Goal: Task Accomplishment & Management: Manage account settings

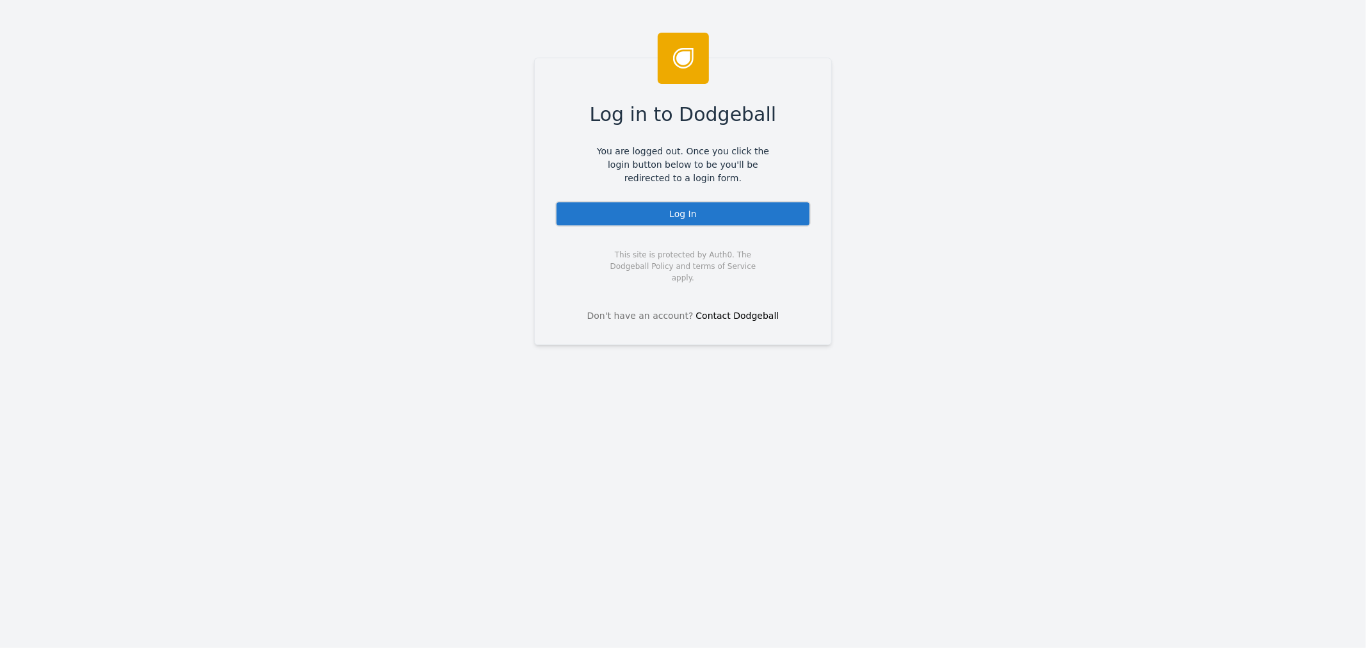
click at [668, 224] on div "Log In" at bounding box center [682, 214] width 255 height 26
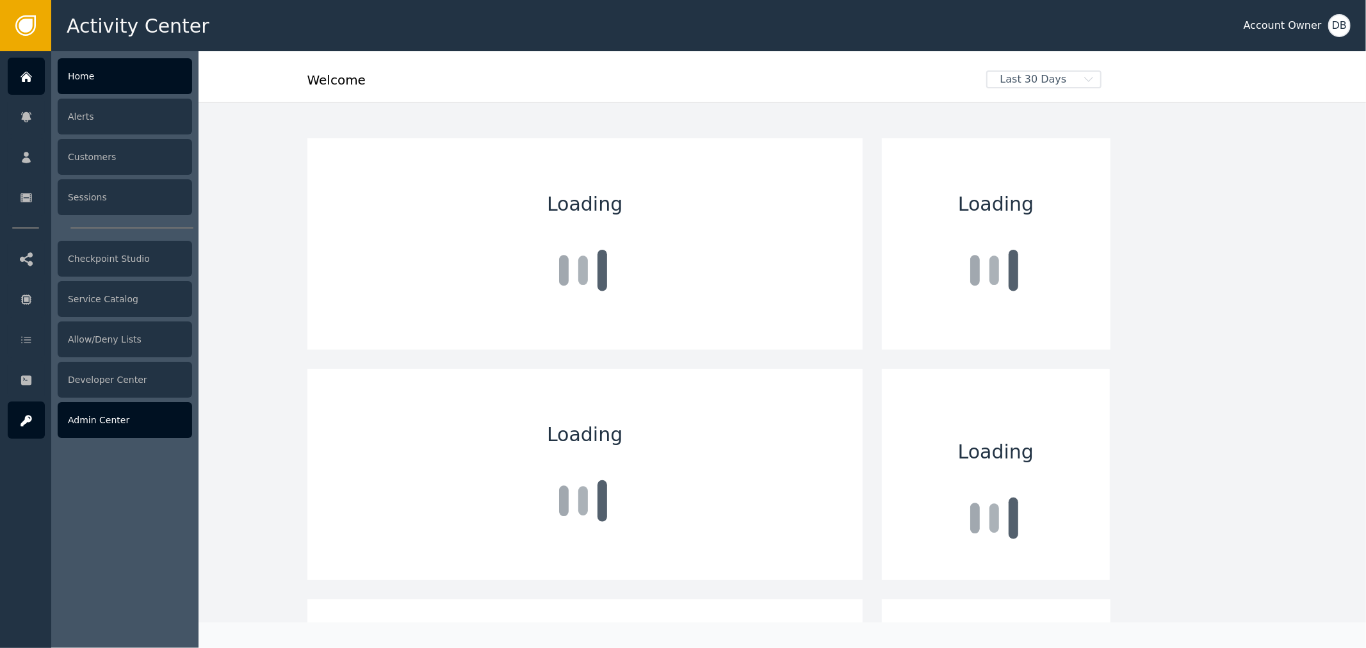
click at [94, 423] on div "Admin Center" at bounding box center [125, 420] width 134 height 36
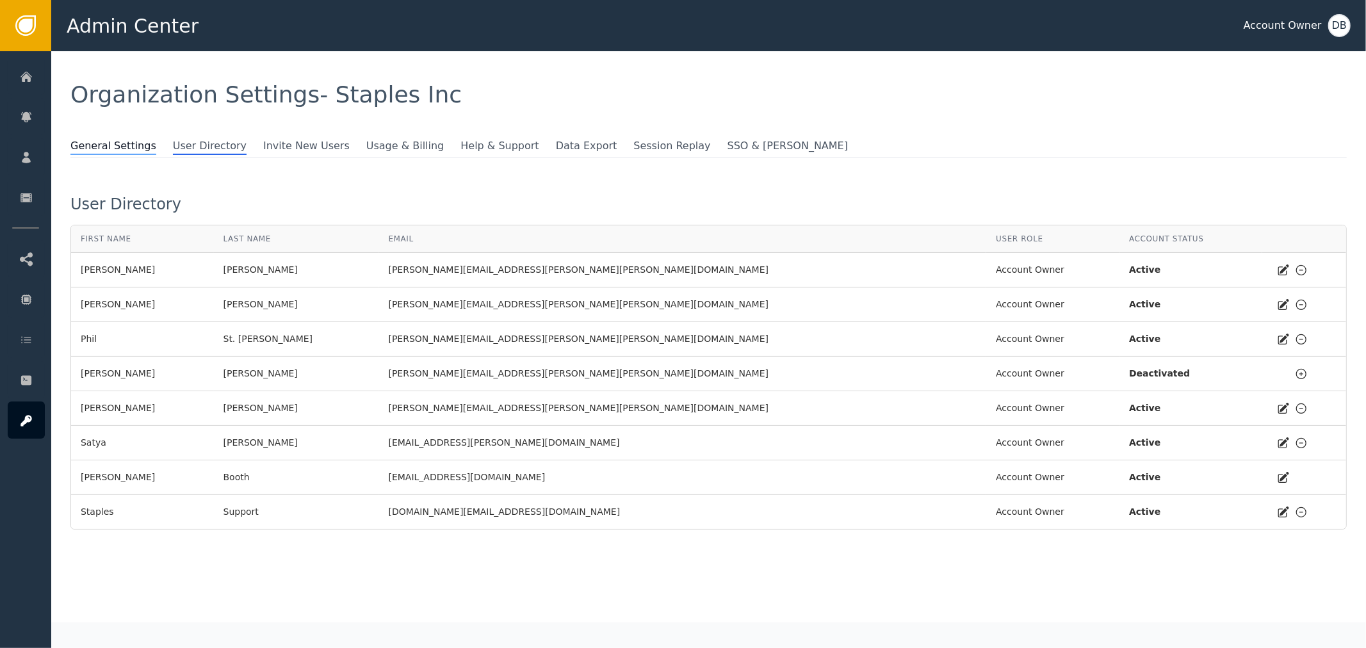
click at [122, 142] on span "General Settings" at bounding box center [113, 146] width 86 height 17
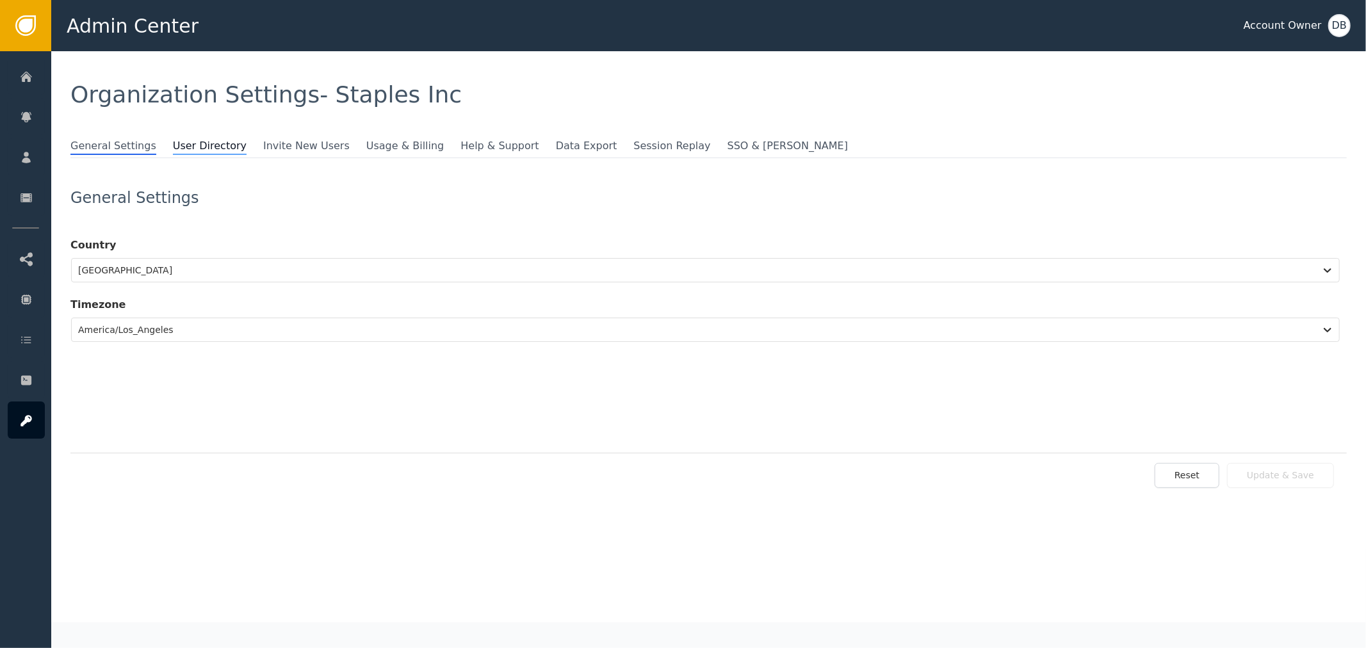
click at [174, 150] on span "User Directory" at bounding box center [210, 146] width 74 height 17
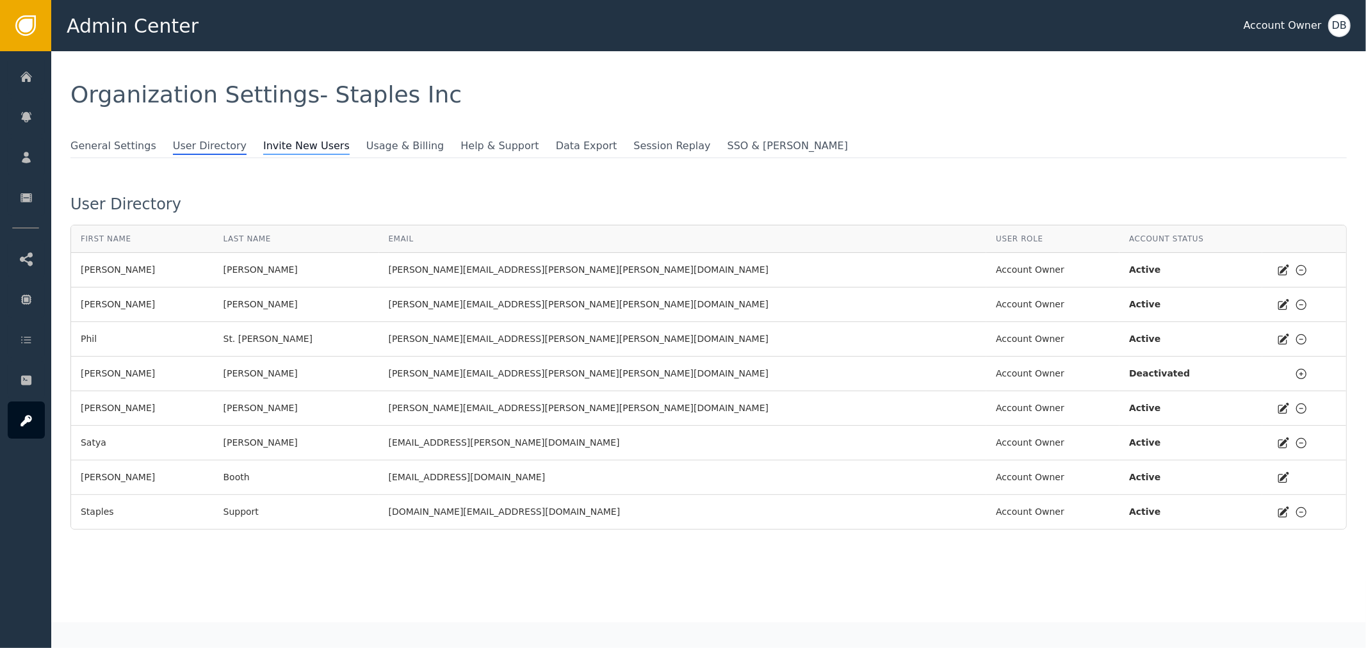
click at [289, 151] on span "Invite New Users" at bounding box center [306, 146] width 86 height 17
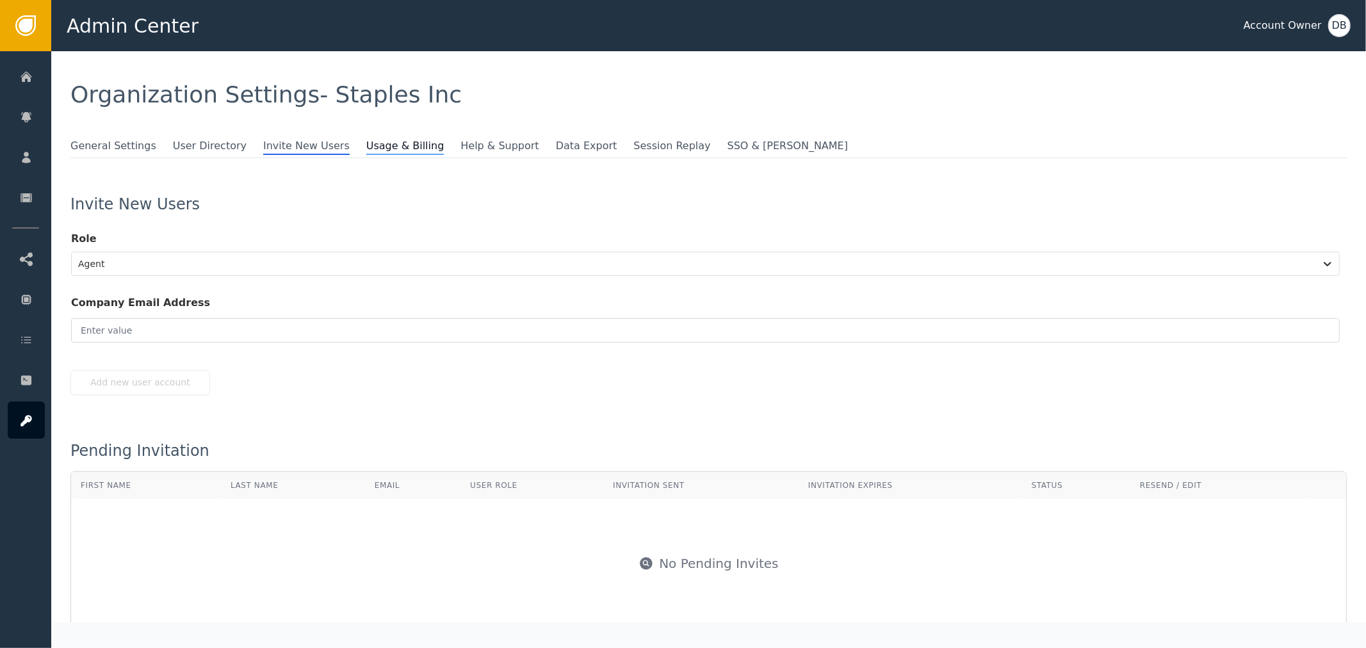
click at [366, 154] on span "Usage & Billing" at bounding box center [405, 146] width 78 height 17
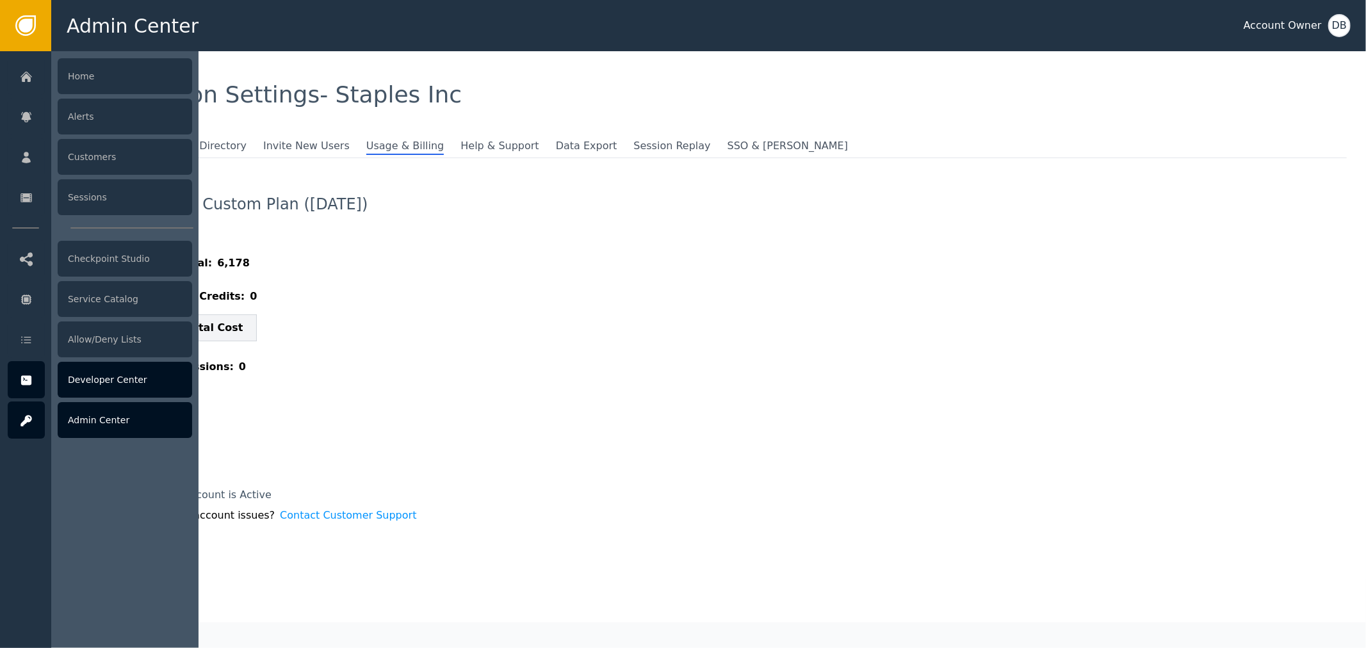
click at [44, 369] on div at bounding box center [26, 379] width 37 height 37
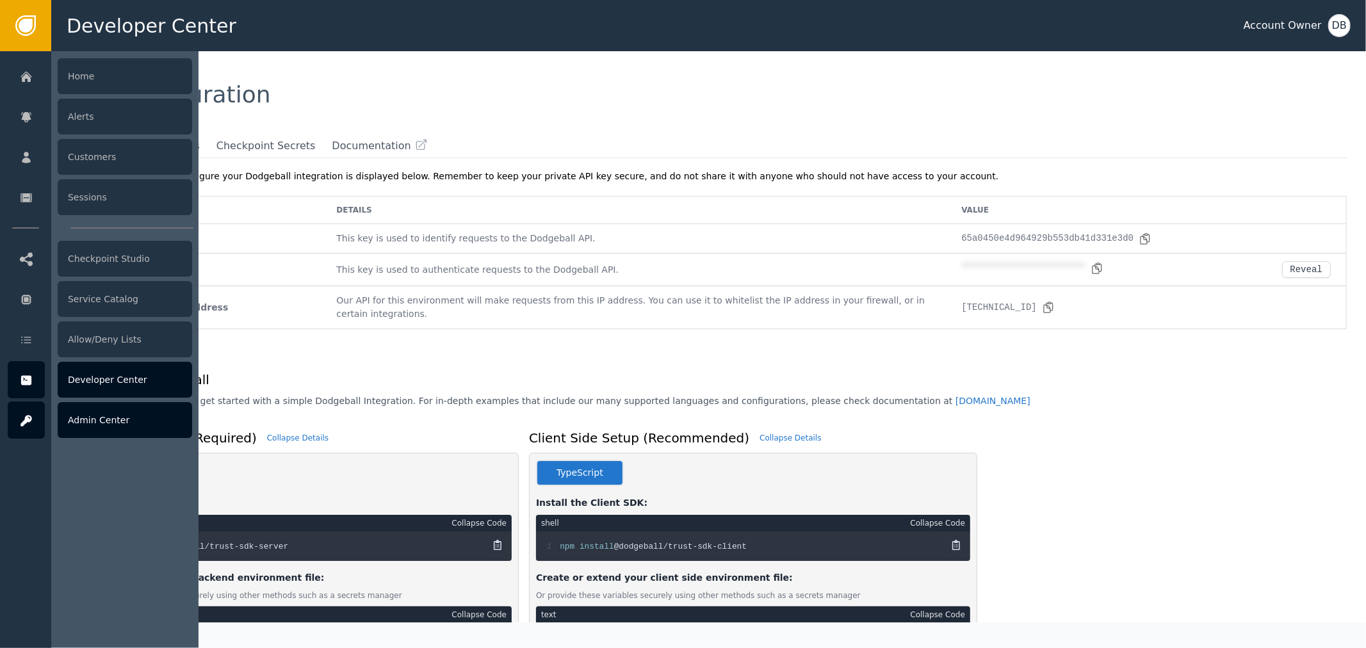
click at [13, 432] on div at bounding box center [26, 419] width 37 height 37
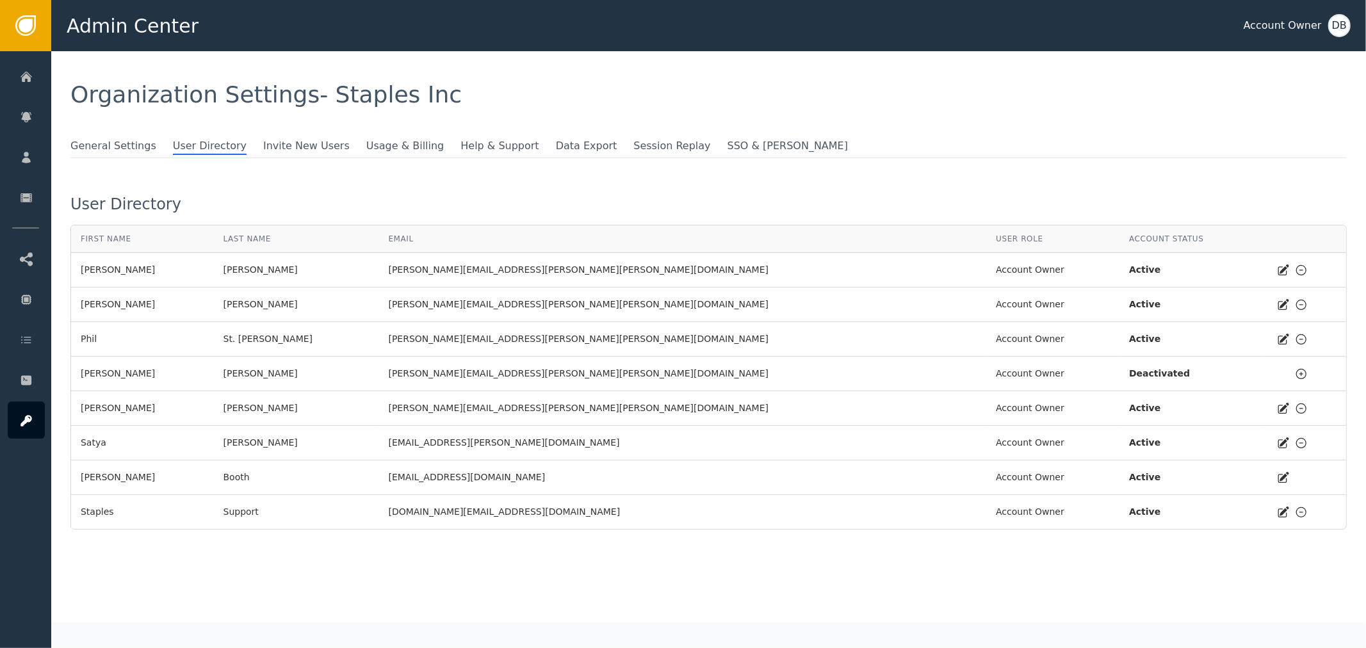
click at [353, 190] on div "General Settings User Directory Invite New Users Usage & Billing Help & Support…" at bounding box center [708, 333] width 1276 height 391
click at [111, 152] on span "General Settings" at bounding box center [113, 146] width 86 height 17
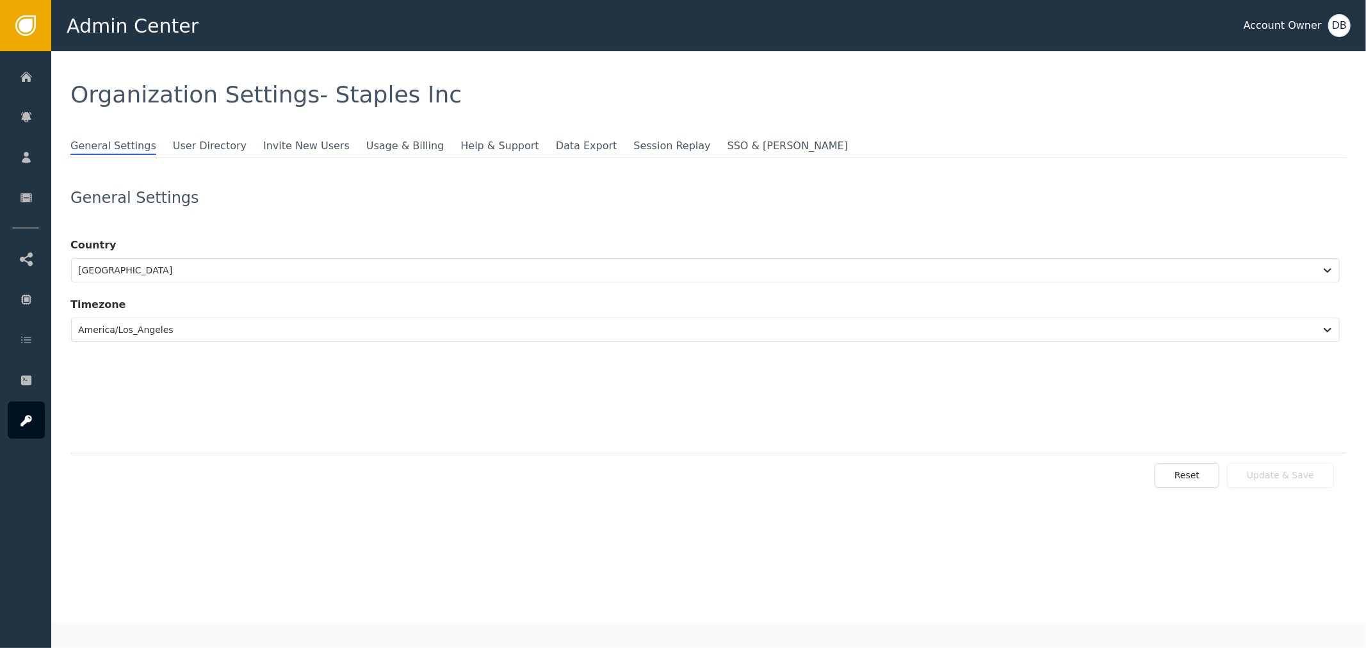
click at [284, 156] on div "General Settings User Directory Invite New Users Usage & Billing Help & Support…" at bounding box center [708, 148] width 1276 height 20
click at [295, 149] on span "Invite New Users" at bounding box center [306, 146] width 86 height 17
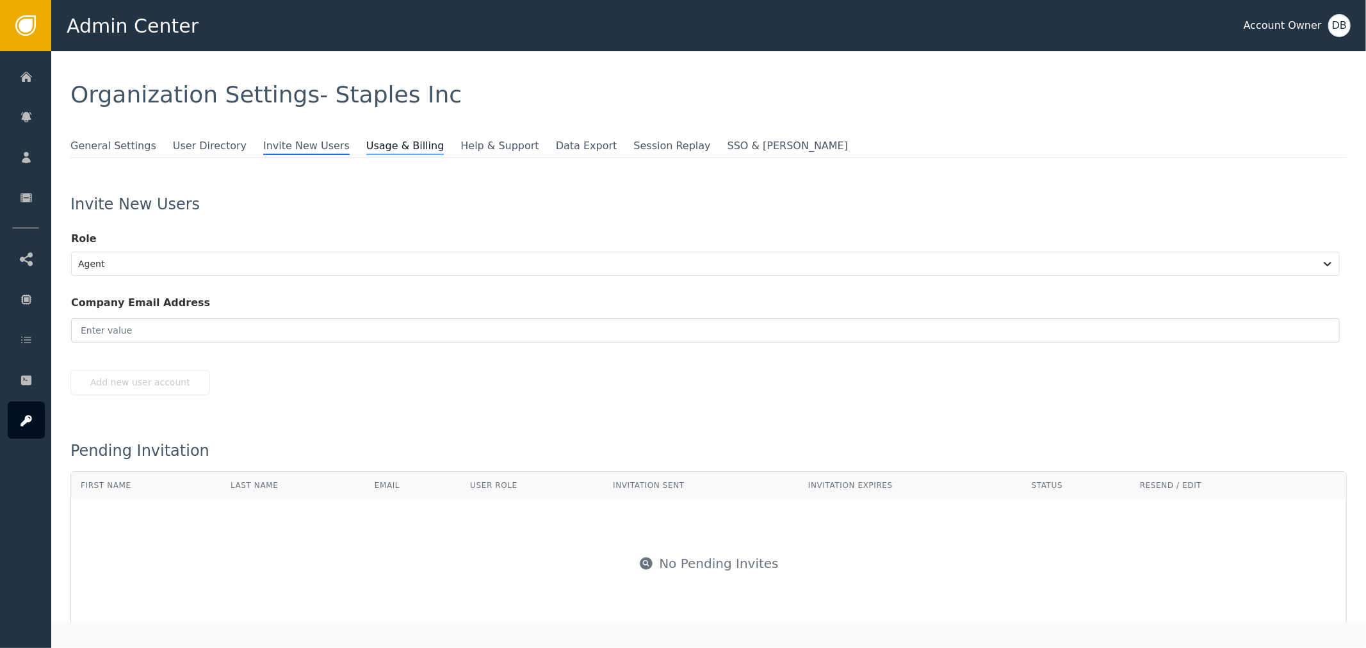
click at [366, 141] on span "Usage & Billing" at bounding box center [405, 146] width 78 height 17
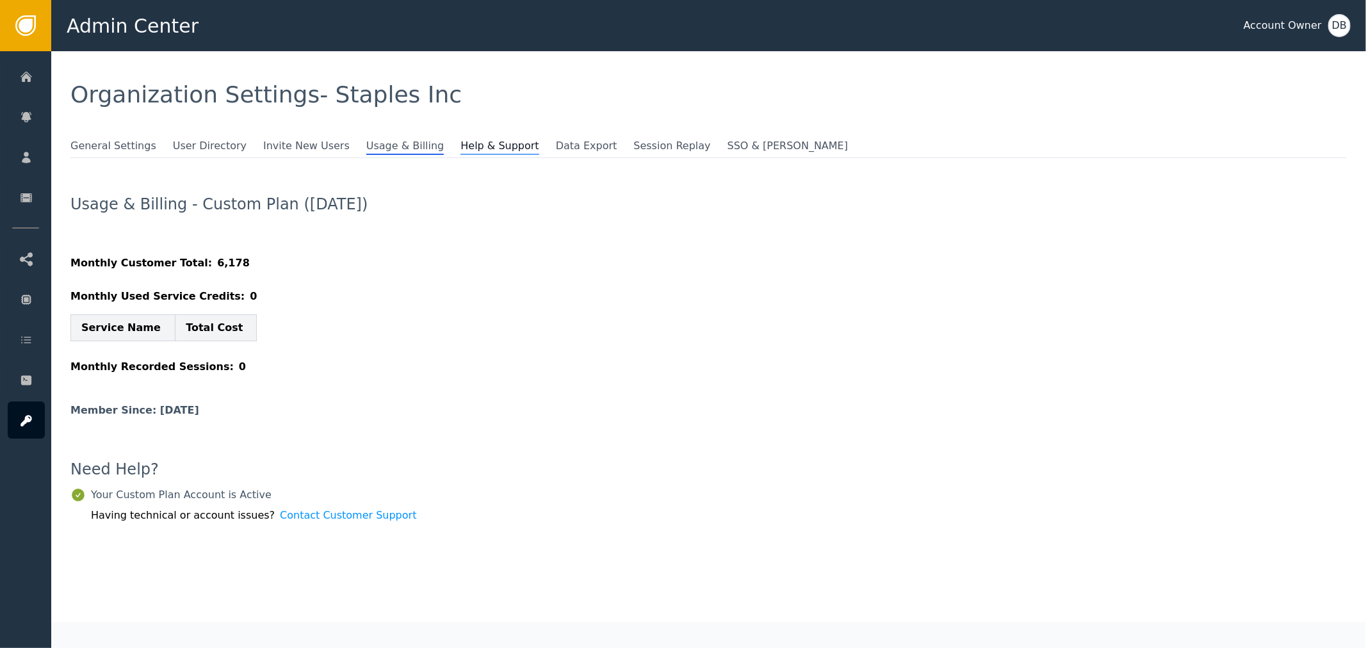
click at [460, 138] on span "Help & Support" at bounding box center [499, 146] width 78 height 17
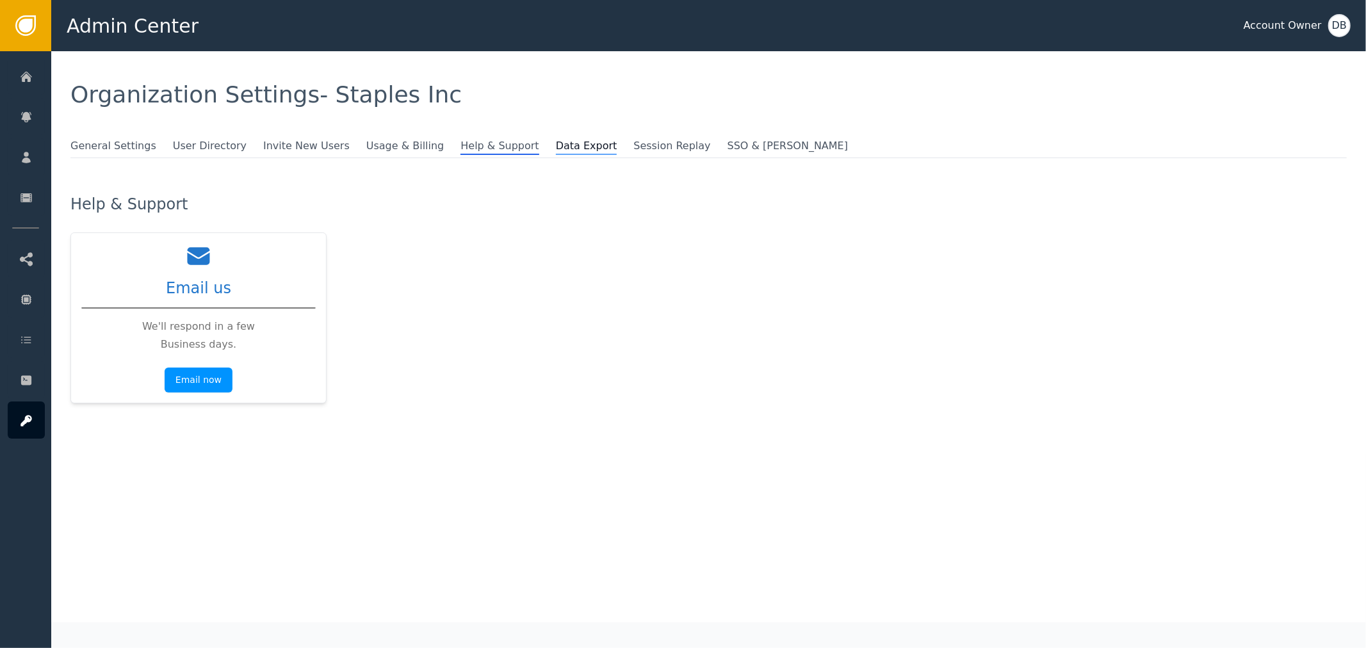
click at [556, 138] on span "Data Export" at bounding box center [586, 146] width 61 height 17
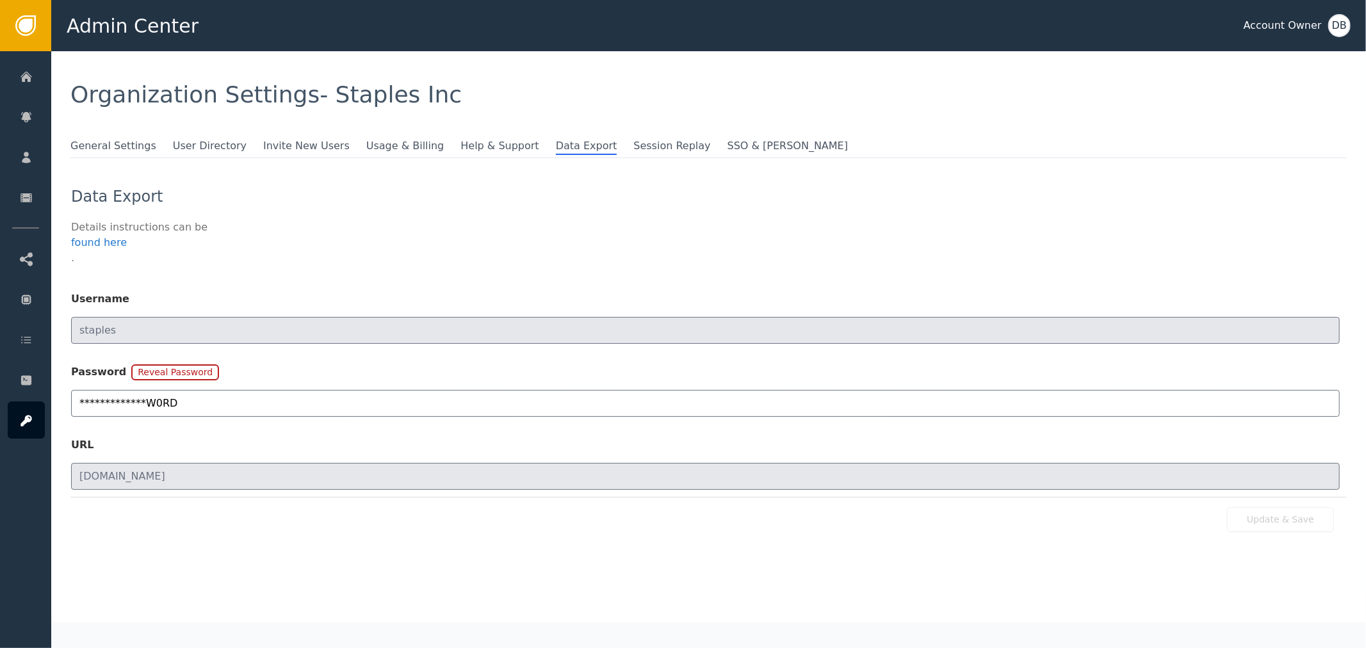
drag, startPoint x: 170, startPoint y: 382, endPoint x: 177, endPoint y: 373, distance: 11.9
click at [171, 382] on div "Reveal Password" at bounding box center [175, 377] width 88 height 26
click at [177, 373] on button "Reveal Password" at bounding box center [175, 372] width 88 height 16
type input "@n1n1t1@lP@SSW0RD"
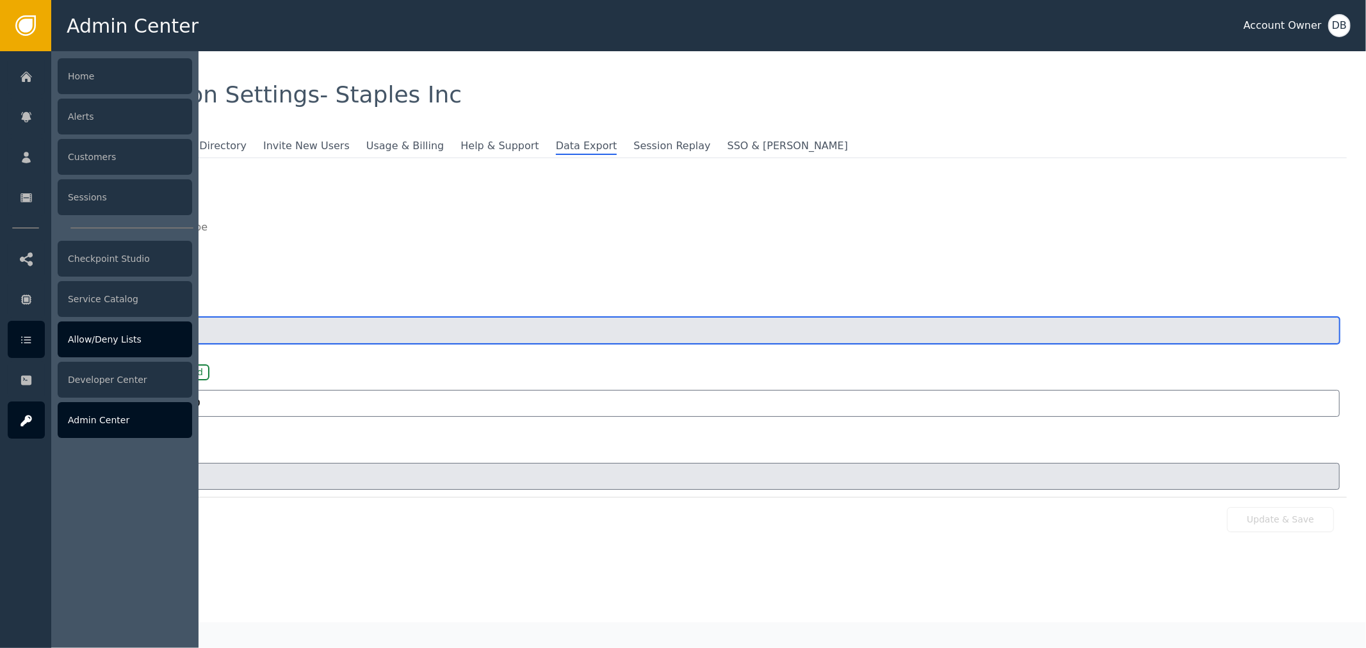
click at [26, 51] on div "Admin Center Account Owner DB Home Alerts Customers Sessions Checkpoint Studio …" at bounding box center [683, 25] width 1366 height 51
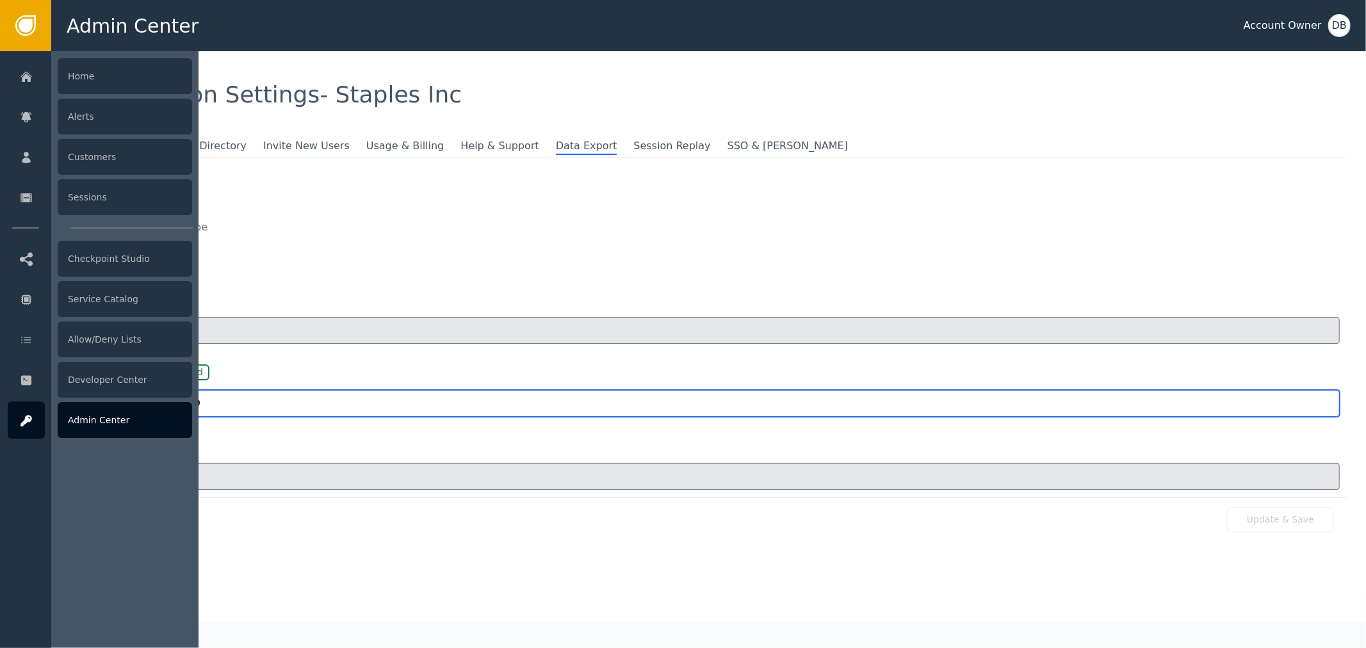
drag, startPoint x: 179, startPoint y: 406, endPoint x: 0, endPoint y: 405, distance: 179.3
click at [0, 51] on div "Admin Center Account Owner DB Home Alerts Customers Sessions Checkpoint Studio …" at bounding box center [683, 25] width 1366 height 51
